Goal: Transaction & Acquisition: Book appointment/travel/reservation

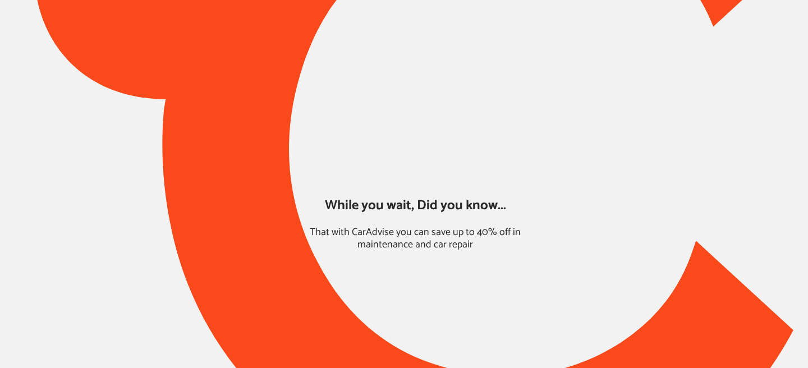
type input "*****"
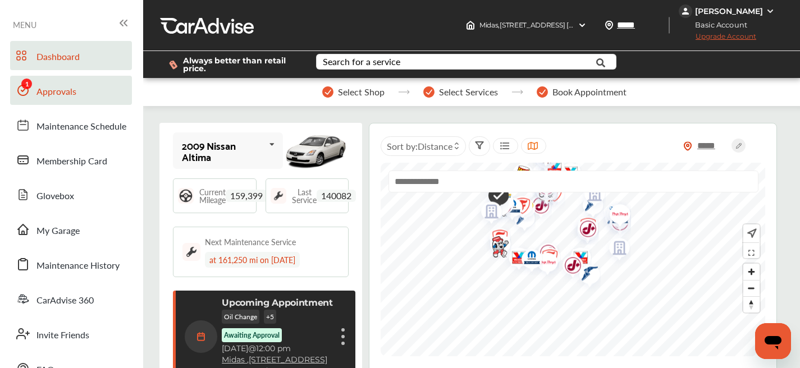
click at [81, 100] on link "Approvals" at bounding box center [71, 90] width 122 height 29
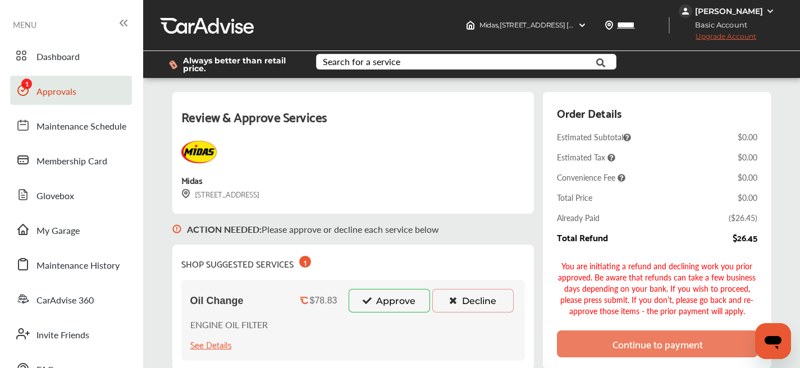
click at [369, 300] on button "Approve" at bounding box center [389, 301] width 81 height 24
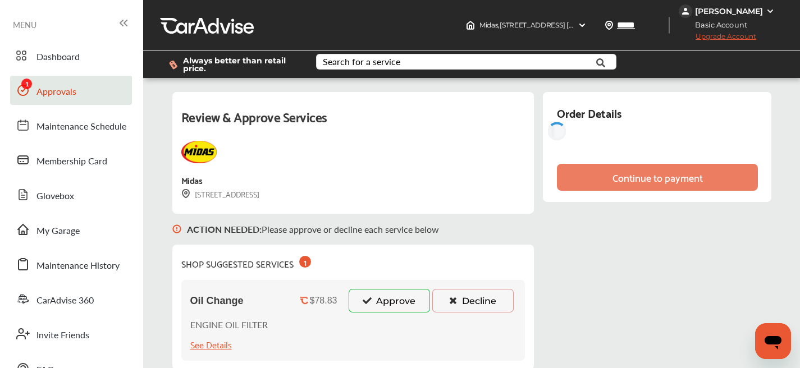
click at [378, 308] on button "Approve" at bounding box center [389, 301] width 81 height 24
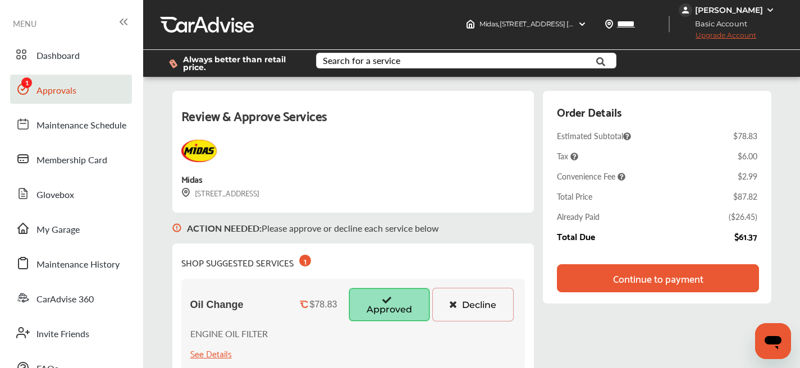
scroll to position [162, 0]
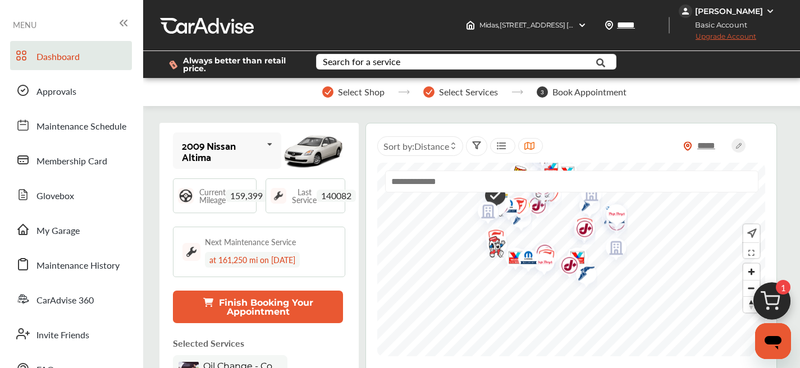
click at [496, 141] on div at bounding box center [502, 146] width 25 height 16
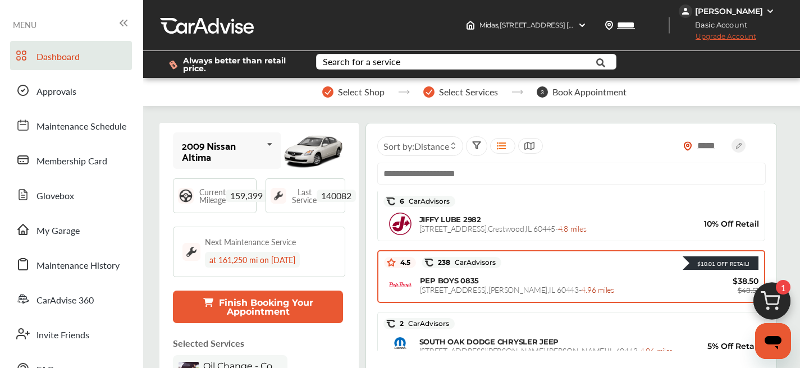
scroll to position [1158, 0]
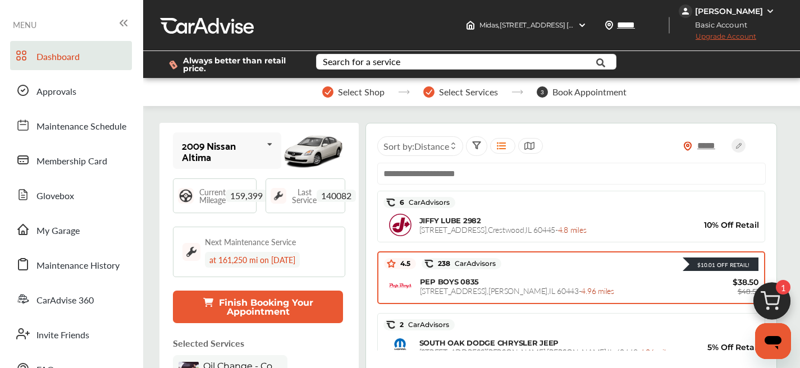
click at [500, 290] on span "21610 CICERO AVE , MATTESON , IL 60443 - 4.96 miles" at bounding box center [517, 290] width 194 height 11
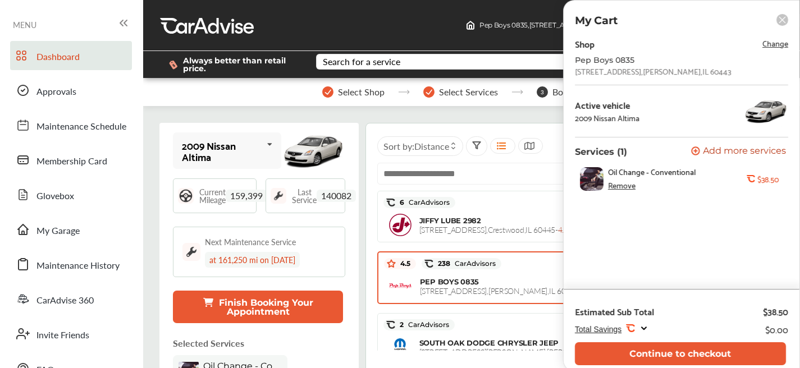
click at [627, 189] on div "Remove" at bounding box center [622, 185] width 28 height 9
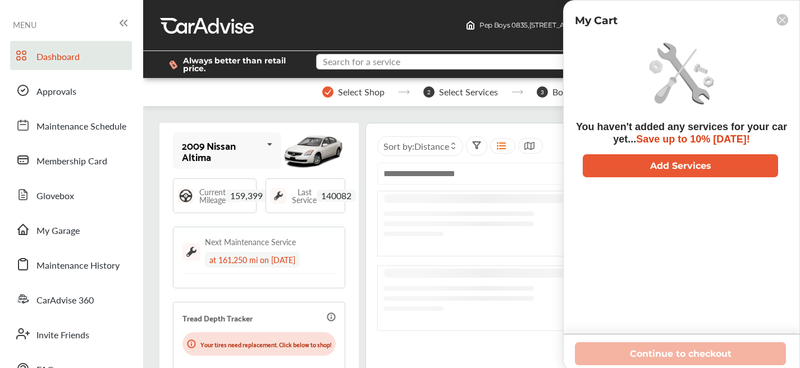
click at [401, 68] on input "text" at bounding box center [458, 62] width 282 height 17
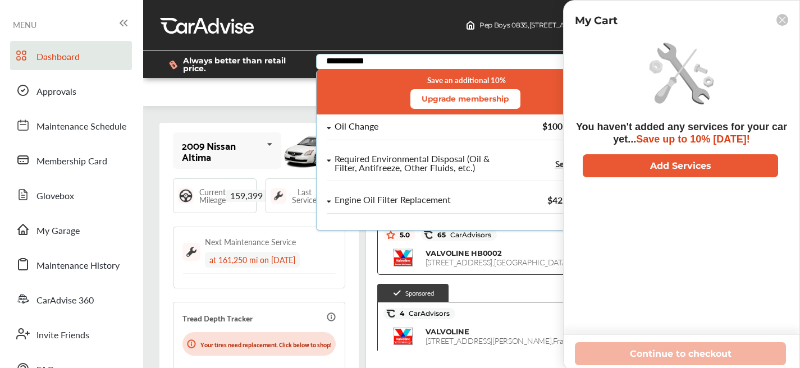
type input "**********"
click at [386, 129] on div "Oil Change" at bounding box center [410, 127] width 167 height 10
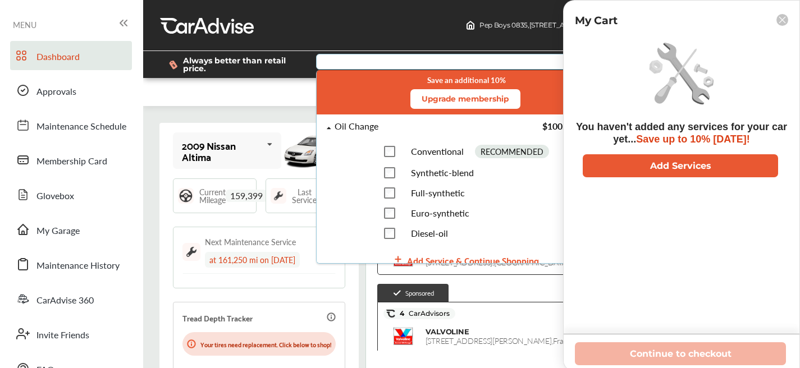
click at [410, 198] on span "Full-synthetic" at bounding box center [437, 192] width 54 height 13
click at [437, 256] on div "Add Service & Continue Shopping" at bounding box center [473, 260] width 132 height 15
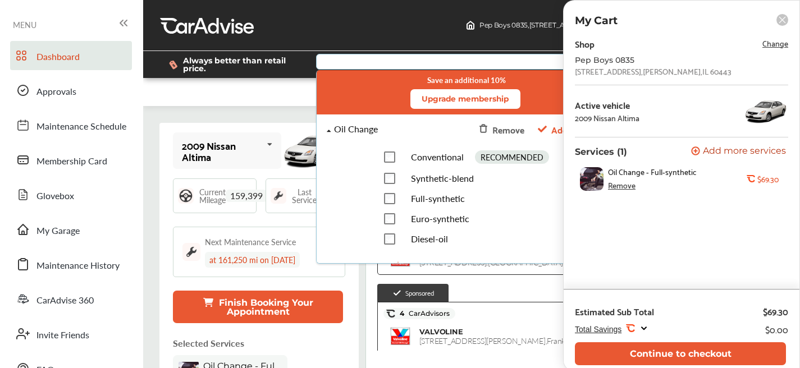
click at [786, 17] on rect at bounding box center [782, 20] width 12 height 12
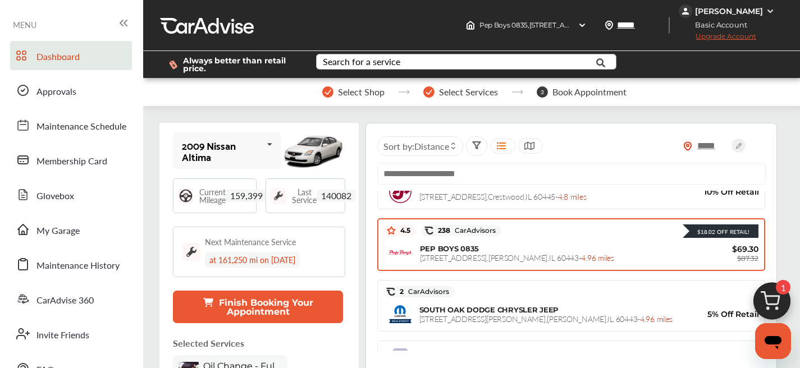
scroll to position [1191, 0]
click at [514, 246] on div "PEP BOYS 0835 21610 CICERO AVE , MATTESON , IL 60443 - 4.96 miles" at bounding box center [555, 253] width 271 height 19
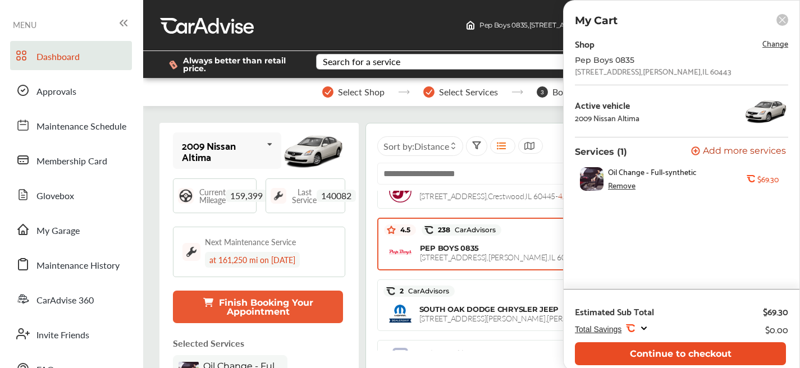
click at [712, 360] on button "Continue to checkout" at bounding box center [680, 353] width 211 height 23
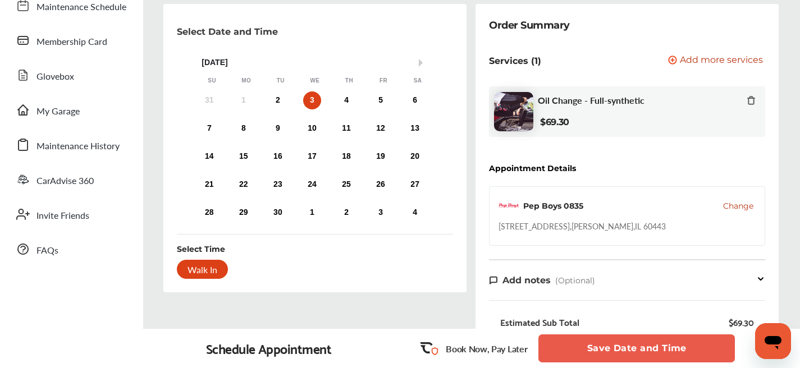
scroll to position [179, 0]
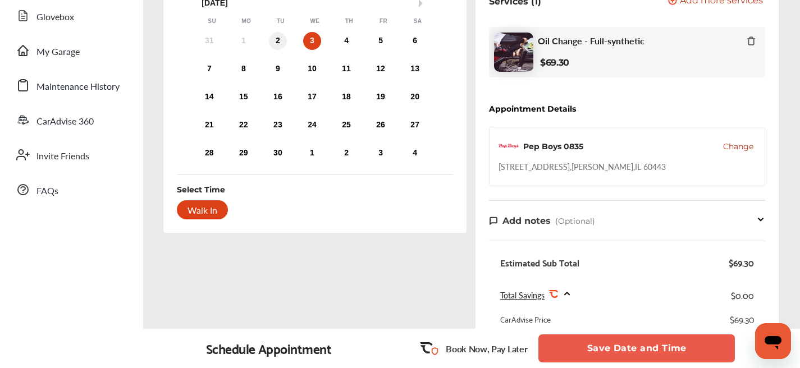
click at [285, 39] on div "2" at bounding box center [278, 41] width 18 height 18
click at [211, 216] on div "Walk In" at bounding box center [202, 209] width 51 height 19
click at [604, 353] on button "Save Date and Time" at bounding box center [636, 349] width 196 height 28
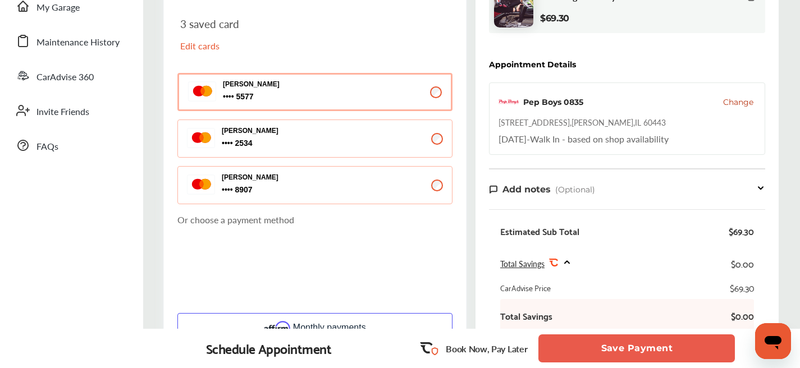
scroll to position [350, 0]
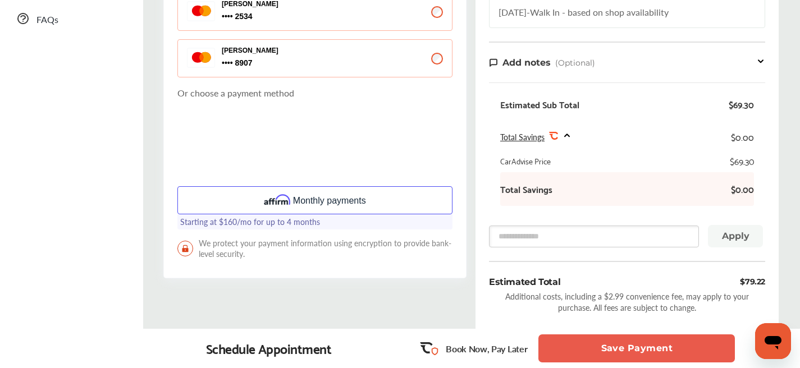
click at [637, 351] on button "Save Payment" at bounding box center [636, 349] width 196 height 28
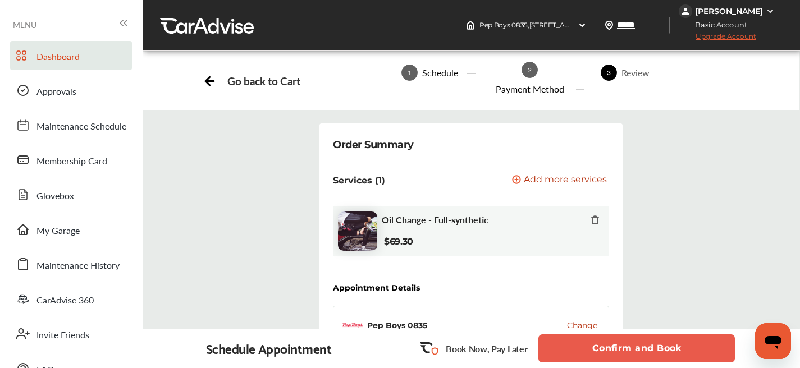
click at [60, 63] on span "Dashboard" at bounding box center [57, 57] width 43 height 15
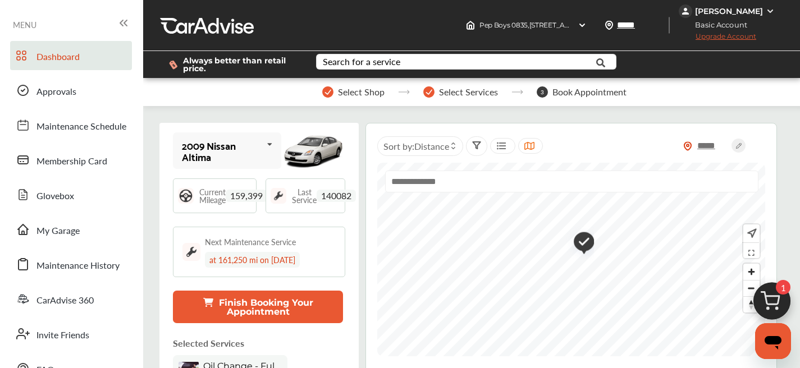
click at [563, 362] on div "***** Sort by : Distance" at bounding box center [570, 357] width 411 height 468
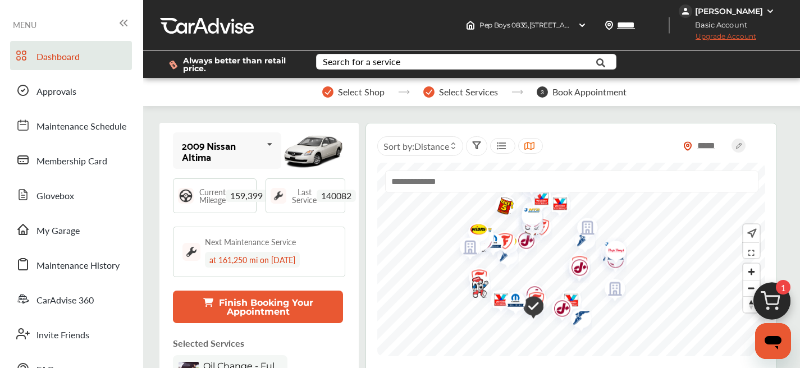
drag, startPoint x: 577, startPoint y: 315, endPoint x: 566, endPoint y: 271, distance: 45.7
click at [566, 271] on img "Map marker" at bounding box center [576, 269] width 30 height 35
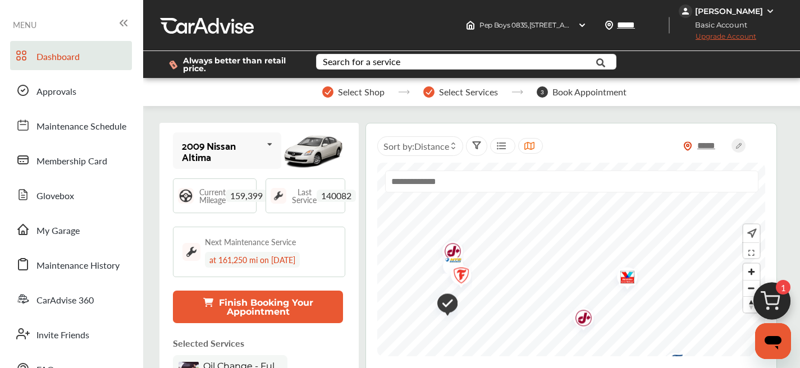
click at [629, 179] on div at bounding box center [571, 260] width 388 height 194
click at [296, 314] on button "Finish Booking Your Appointment" at bounding box center [258, 307] width 170 height 33
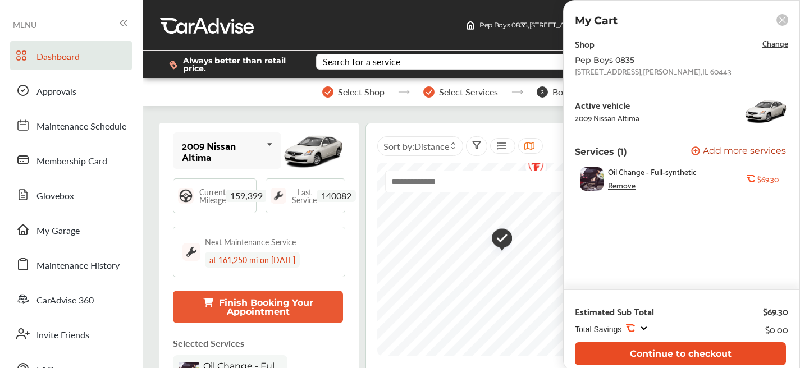
click at [690, 354] on button "Continue to checkout" at bounding box center [680, 353] width 211 height 23
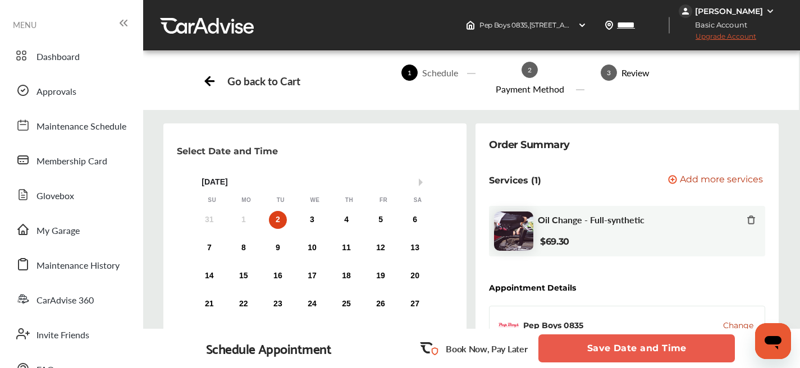
click at [701, 354] on button "Save Date and Time" at bounding box center [636, 349] width 196 height 28
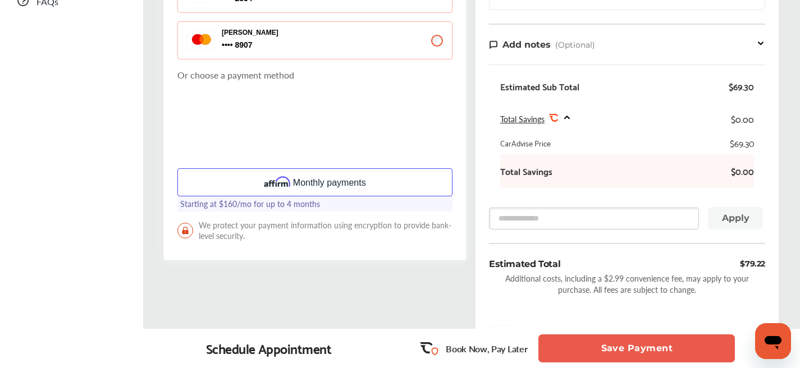
scroll to position [499, 0]
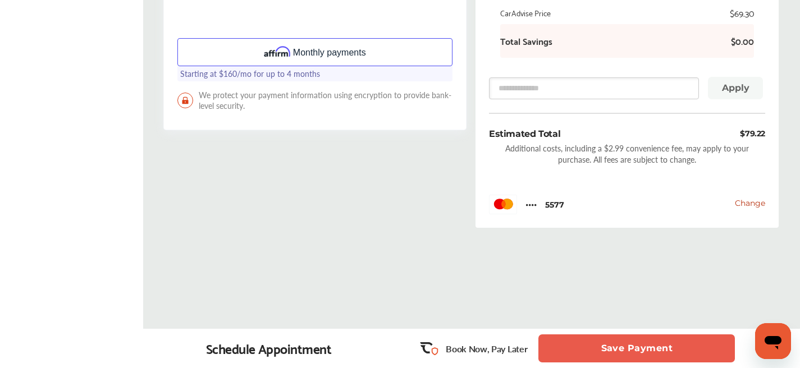
click at [623, 351] on button "Save Payment" at bounding box center [636, 349] width 196 height 28
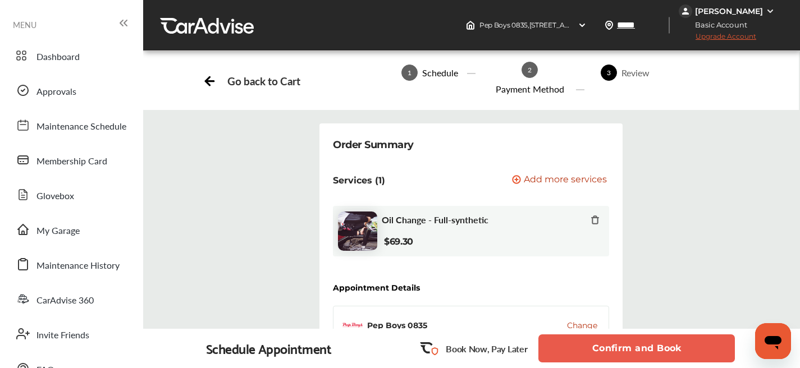
click at [616, 351] on button "Confirm and Book" at bounding box center [636, 349] width 196 height 28
